Goal: Unclear

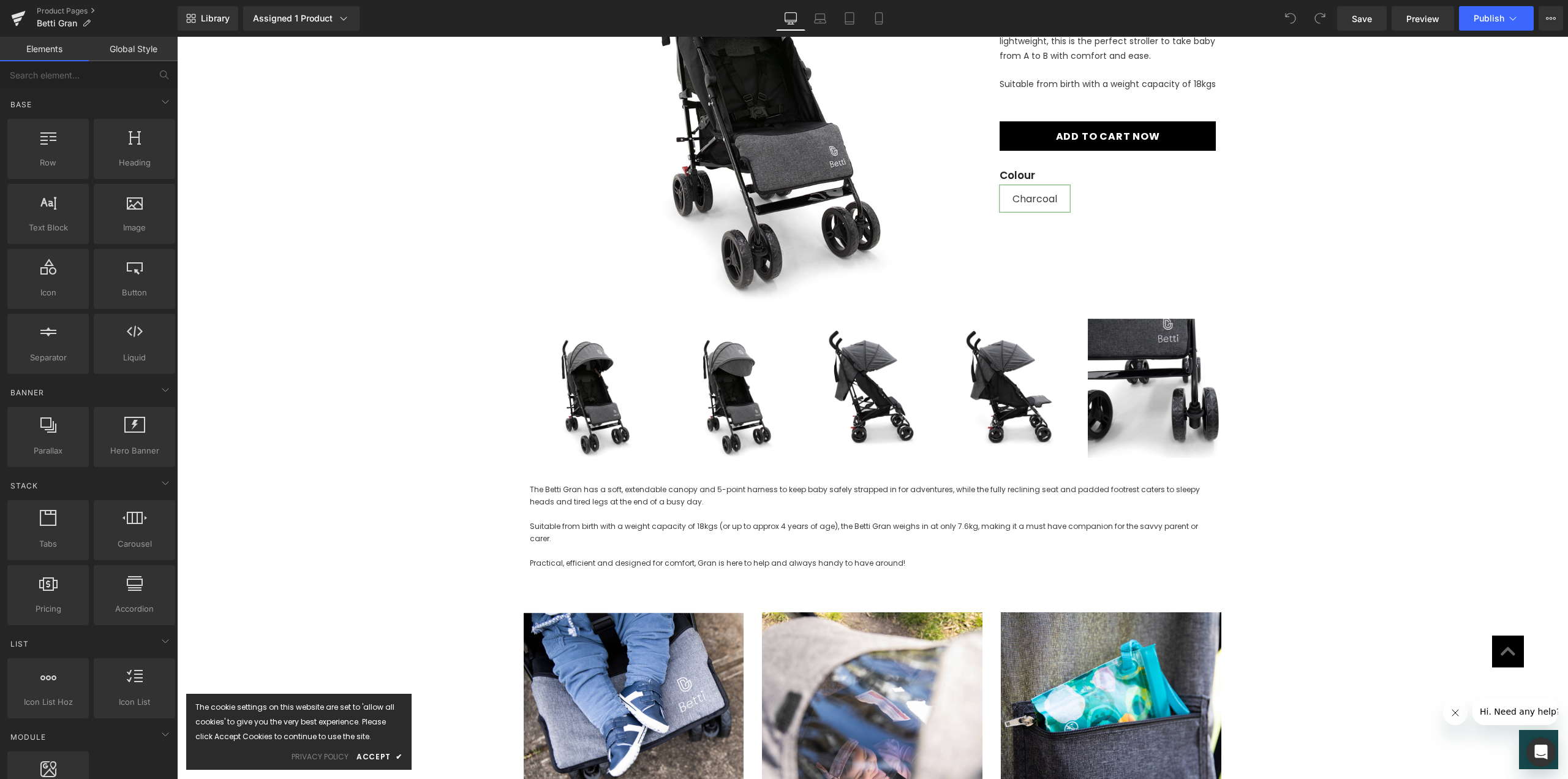
click at [153, 47] on link "Global Style" at bounding box center [133, 49] width 89 height 24
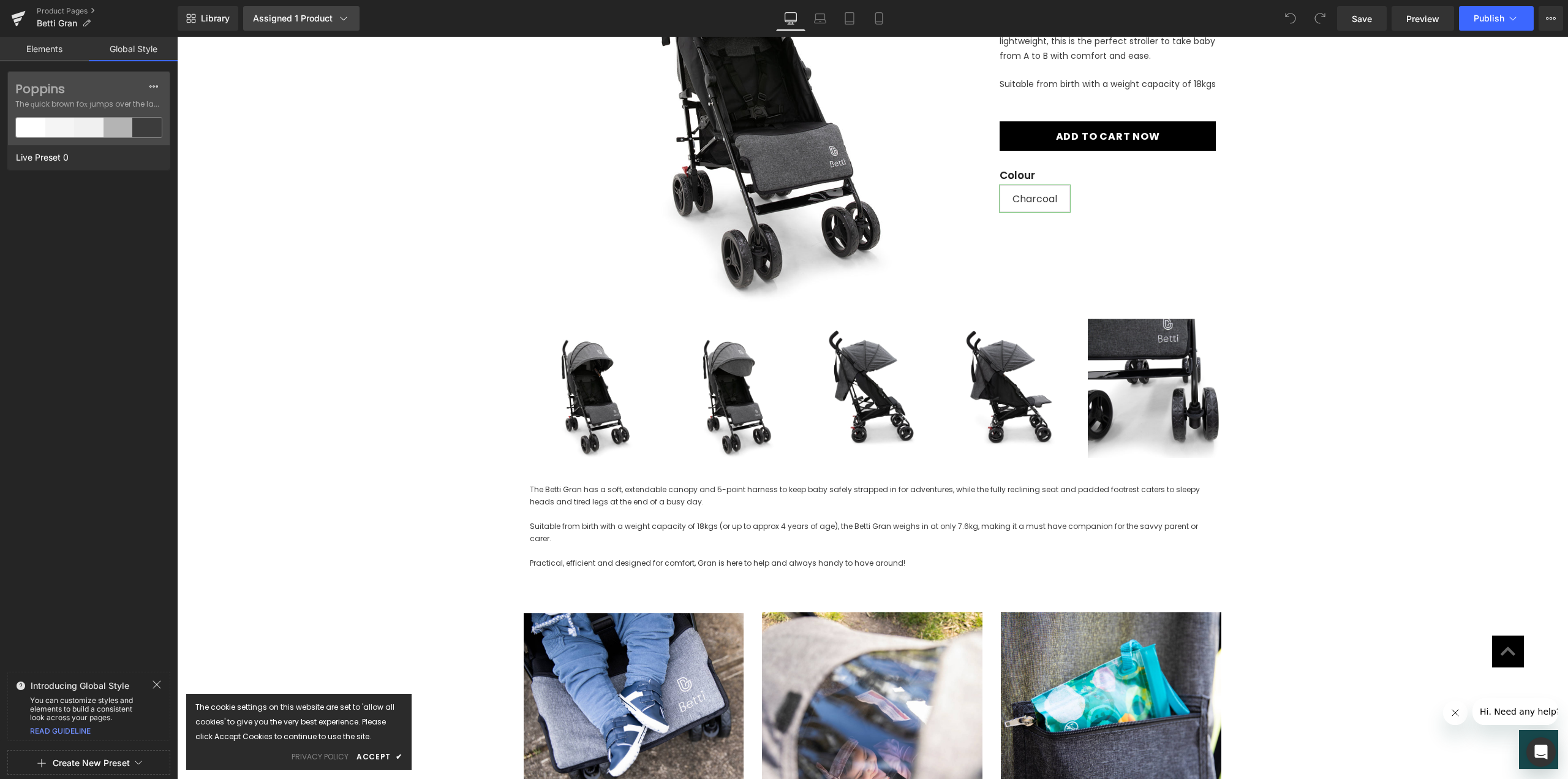
click at [328, 18] on div "Assigned 1 Product" at bounding box center [301, 19] width 97 height 13
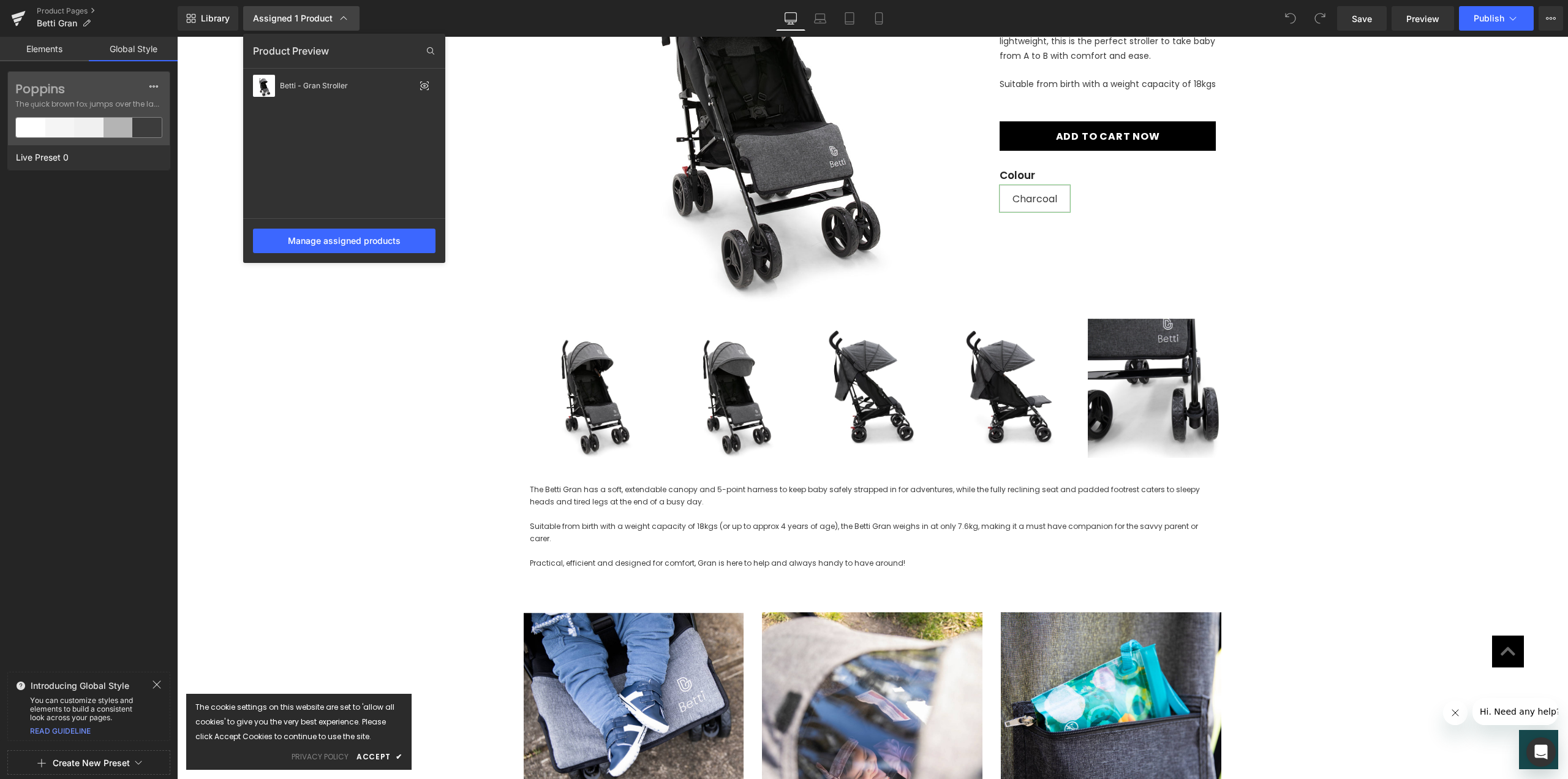
click at [288, 21] on div "Assigned 1 Product" at bounding box center [301, 19] width 97 height 13
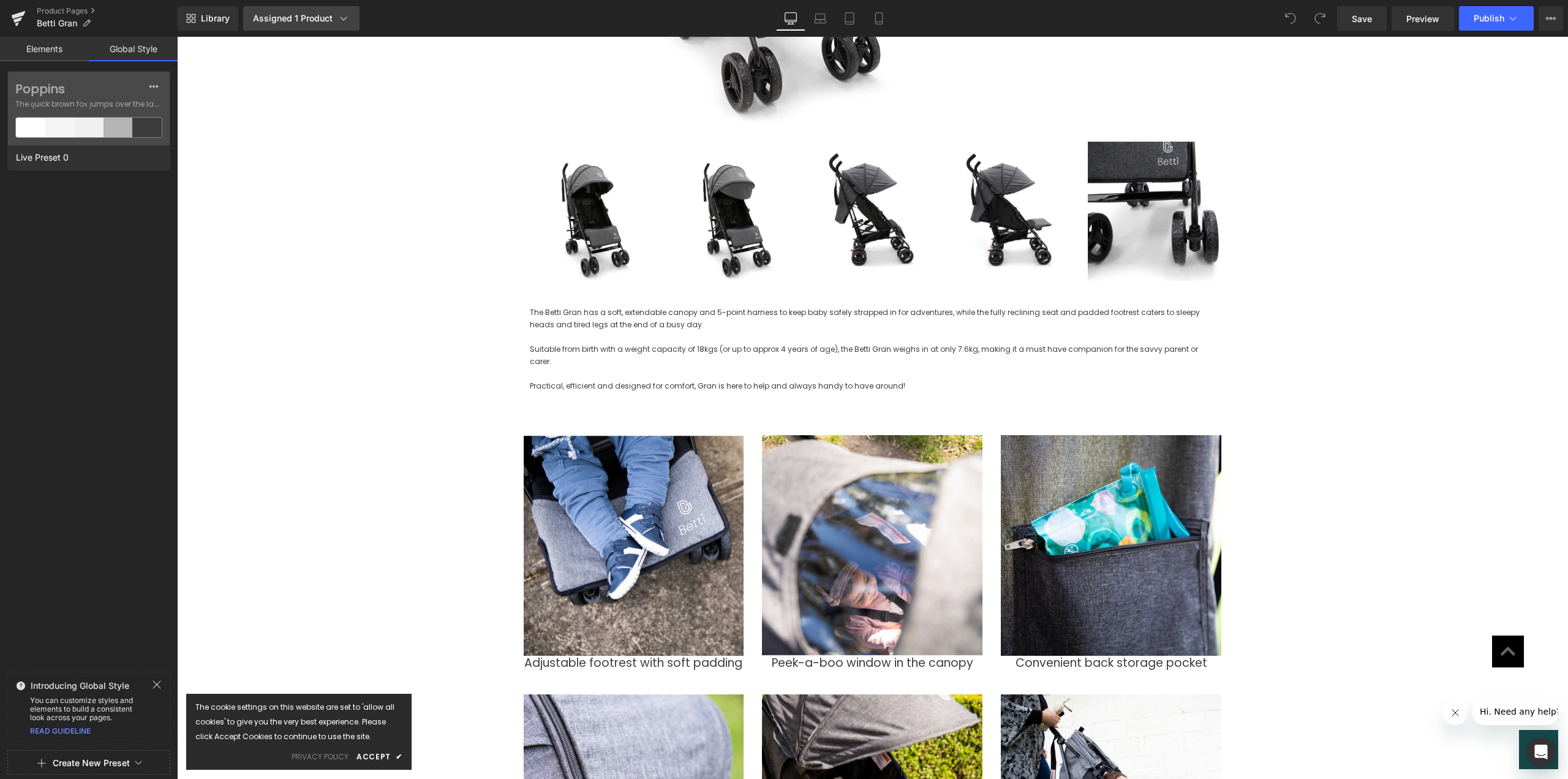
scroll to position [490, 0]
